Goal: Task Accomplishment & Management: Manage account settings

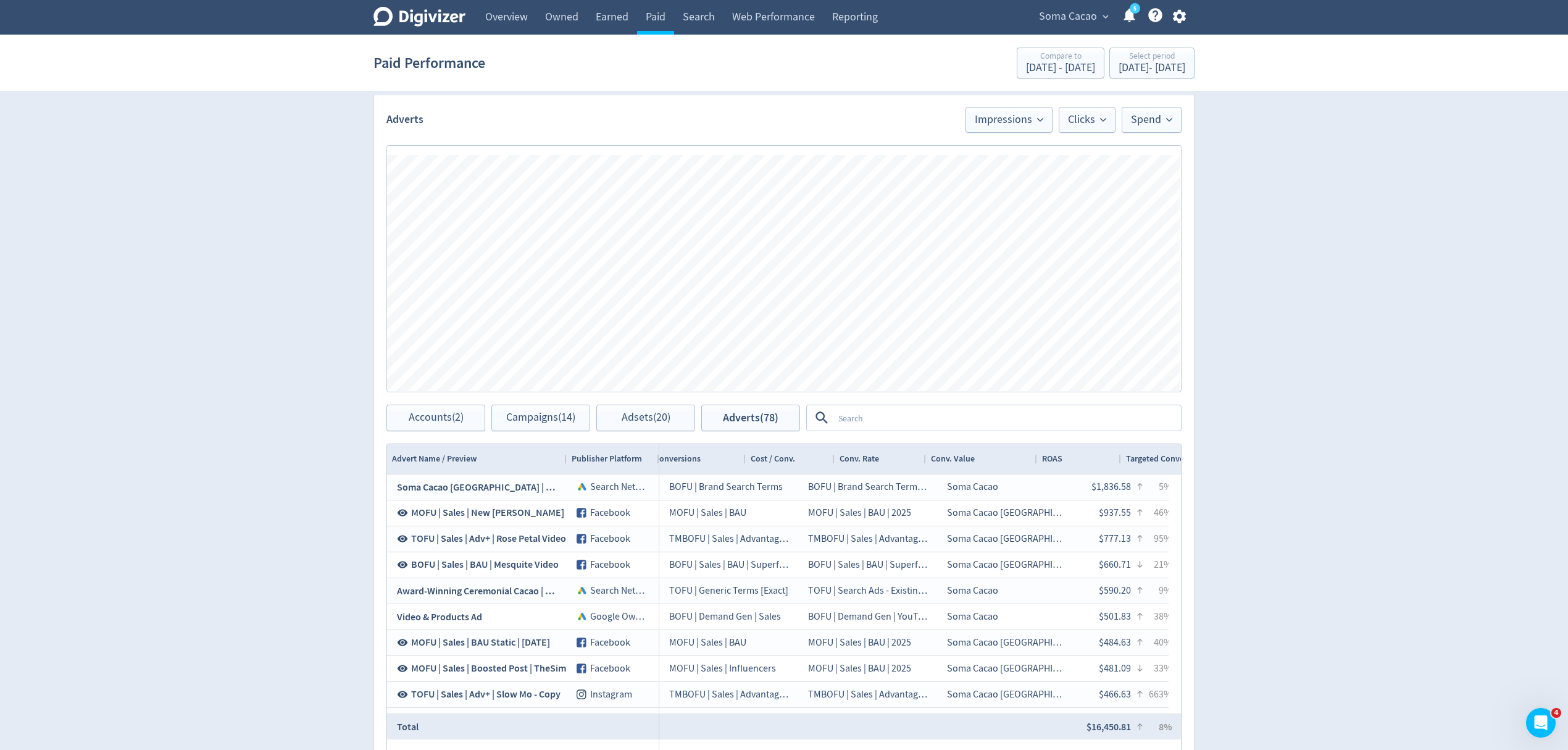
scroll to position [0, 1592]
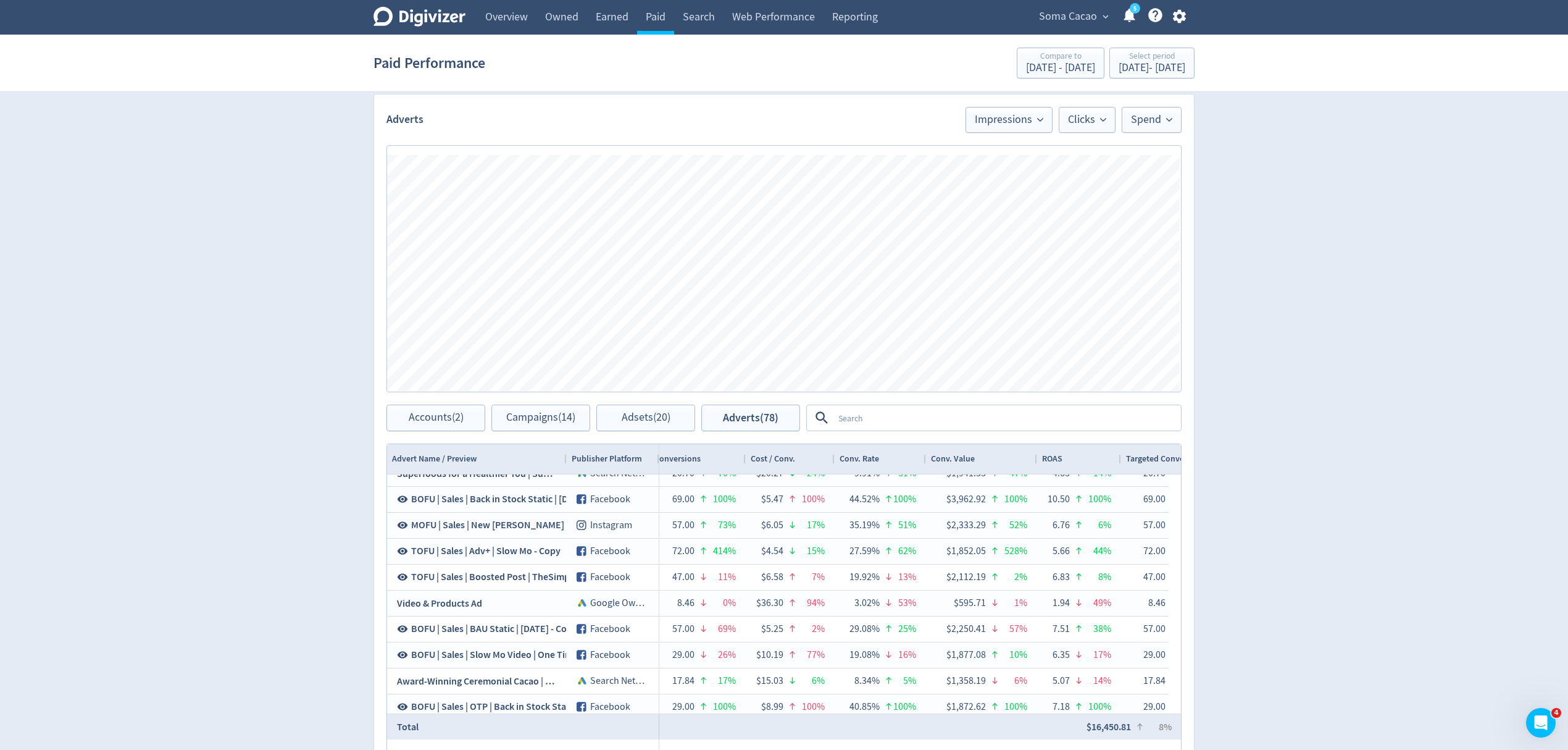
click at [1176, 25] on div "Soma Cacao expand_more 5 Help Center - Searchable support on using Digivizer" at bounding box center [1110, 17] width 169 height 35
click at [1181, 18] on icon "button" at bounding box center [1178, 16] width 13 height 13
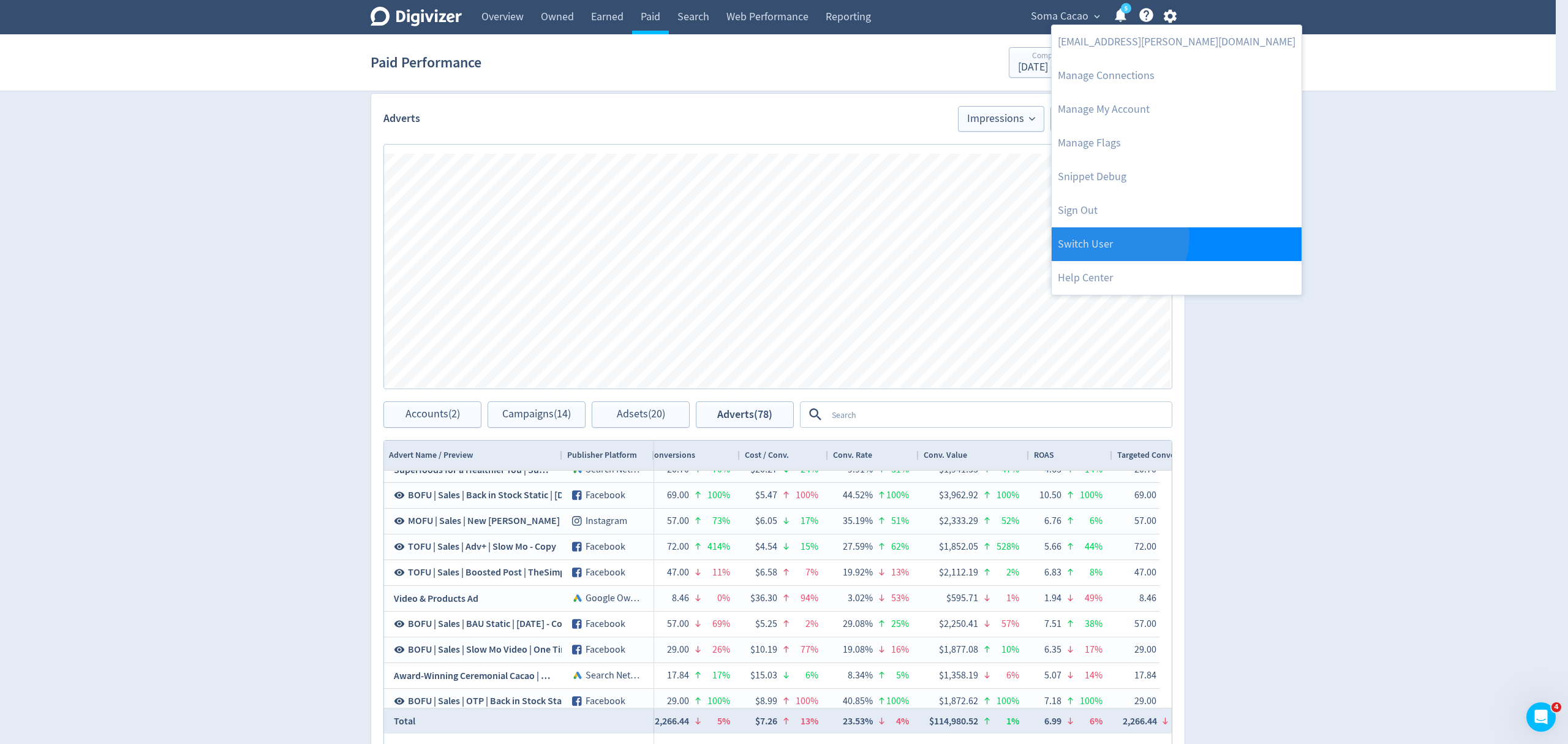
click at [1112, 237] on link "Switch User" at bounding box center [1176, 244] width 250 height 33
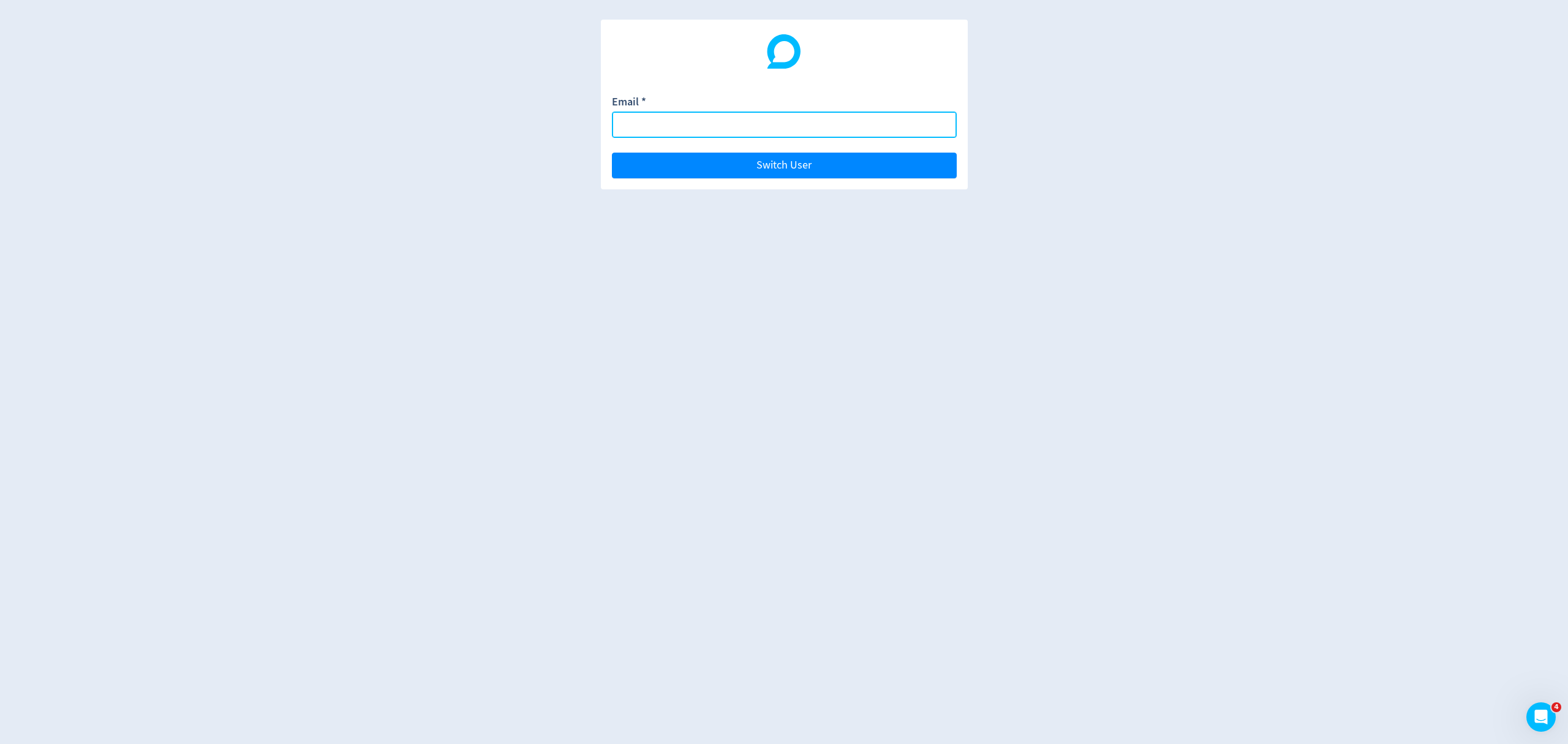
click at [645, 131] on input "Email *" at bounding box center [784, 125] width 345 height 27
type input "[PERSON_NAME][EMAIL_ADDRESS][PERSON_NAME][DOMAIN_NAME]"
click at [612, 153] on button "Switch User" at bounding box center [784, 165] width 345 height 26
